Goal: Information Seeking & Learning: Learn about a topic

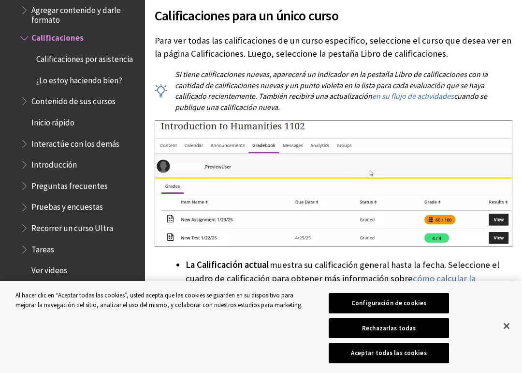
scroll to position [544, 0]
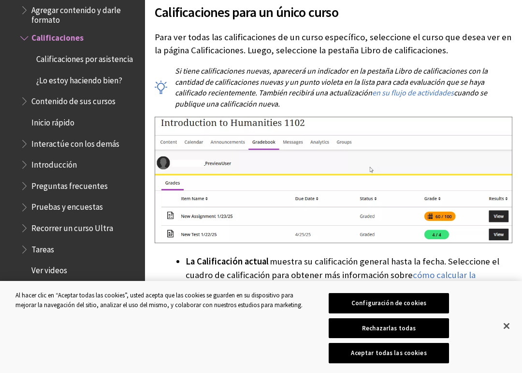
click at [93, 178] on span "Preguntas frecuentes" at bounding box center [69, 184] width 76 height 13
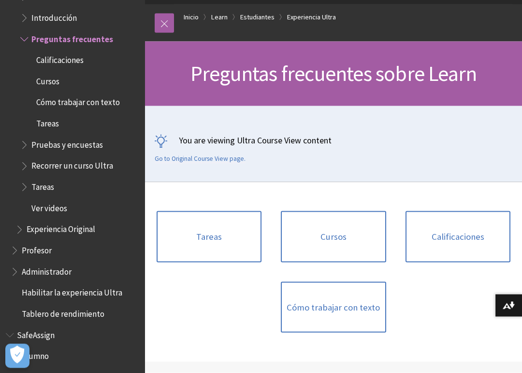
scroll to position [74, 0]
click at [226, 210] on link "Tareas" at bounding box center [209, 235] width 105 height 51
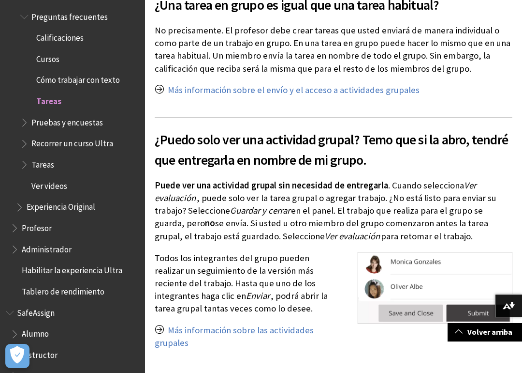
scroll to position [1519, 0]
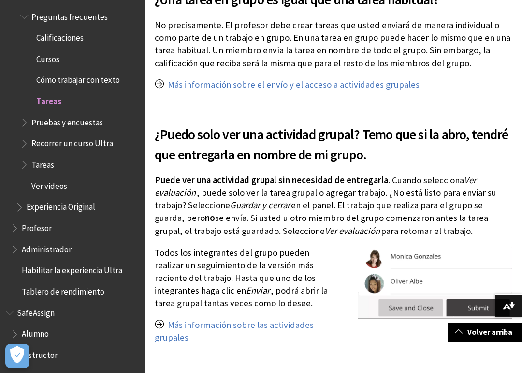
click at [59, 241] on span "Administrador" at bounding box center [47, 247] width 50 height 13
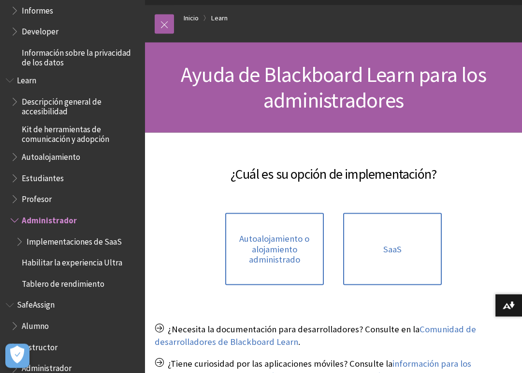
scroll to position [73, 0]
click at [44, 318] on span "Alumno" at bounding box center [35, 324] width 27 height 13
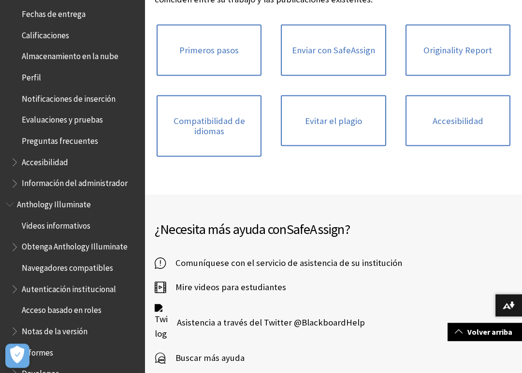
scroll to position [326, 0]
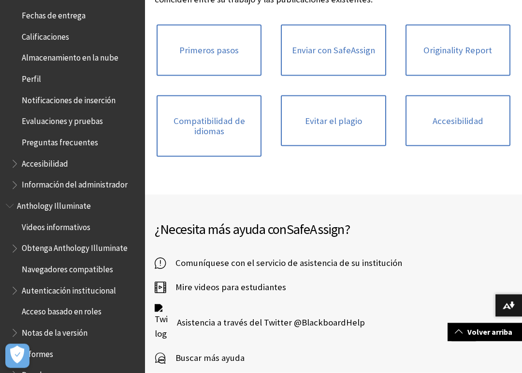
click at [110, 177] on span "Información del administrador" at bounding box center [75, 183] width 106 height 13
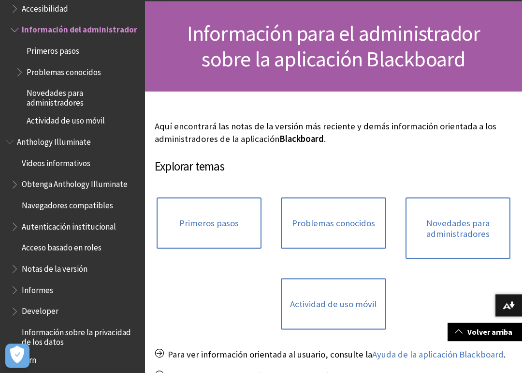
scroll to position [114, 0]
click at [343, 197] on link "Problemas conocidos" at bounding box center [333, 222] width 105 height 51
